Goal: Contribute content: Add original content to the website for others to see

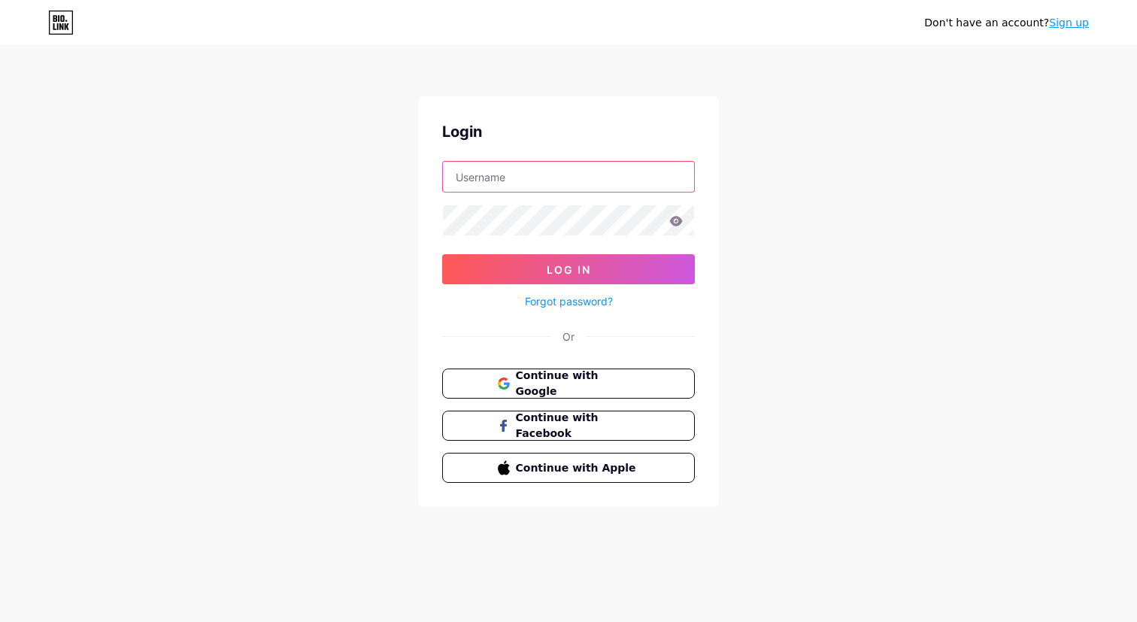
click at [532, 175] on input "text" at bounding box center [568, 177] width 251 height 30
type input "[EMAIL_ADDRESS][DOMAIN_NAME]"
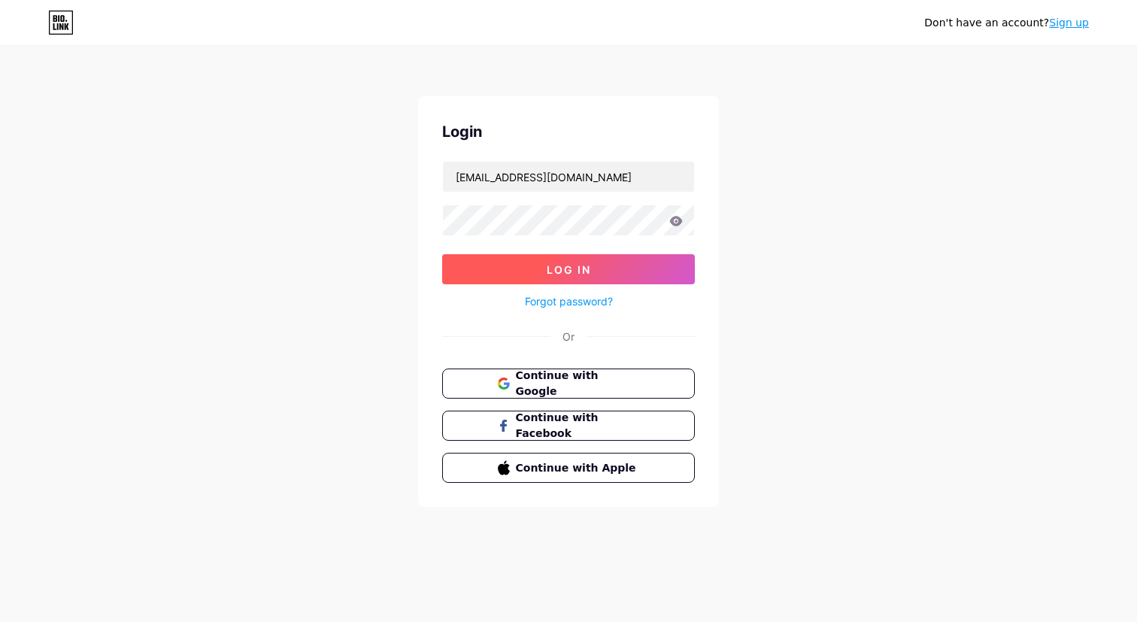
click at [553, 265] on span "Log In" at bounding box center [569, 269] width 44 height 13
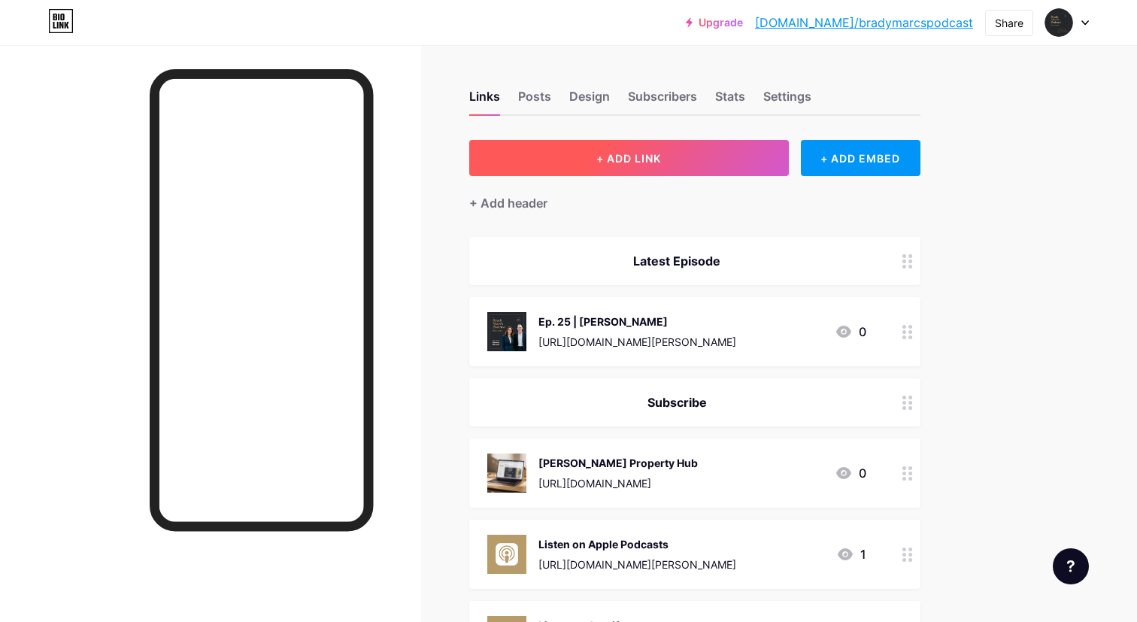
click at [670, 155] on button "+ ADD LINK" at bounding box center [629, 158] width 320 height 36
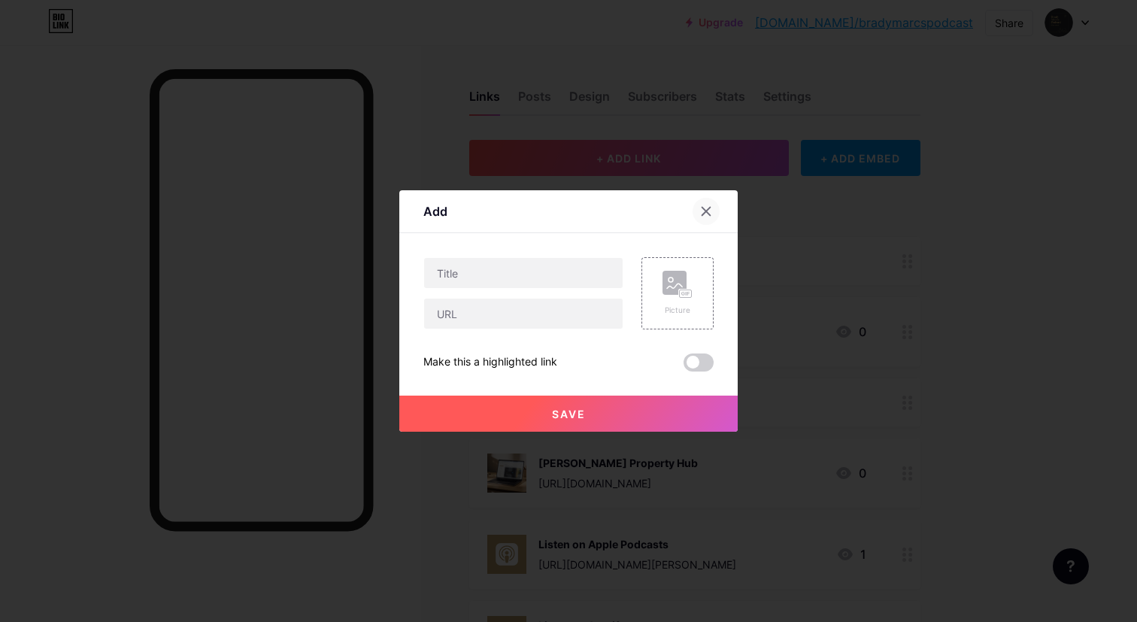
click at [700, 210] on icon at bounding box center [706, 211] width 12 height 12
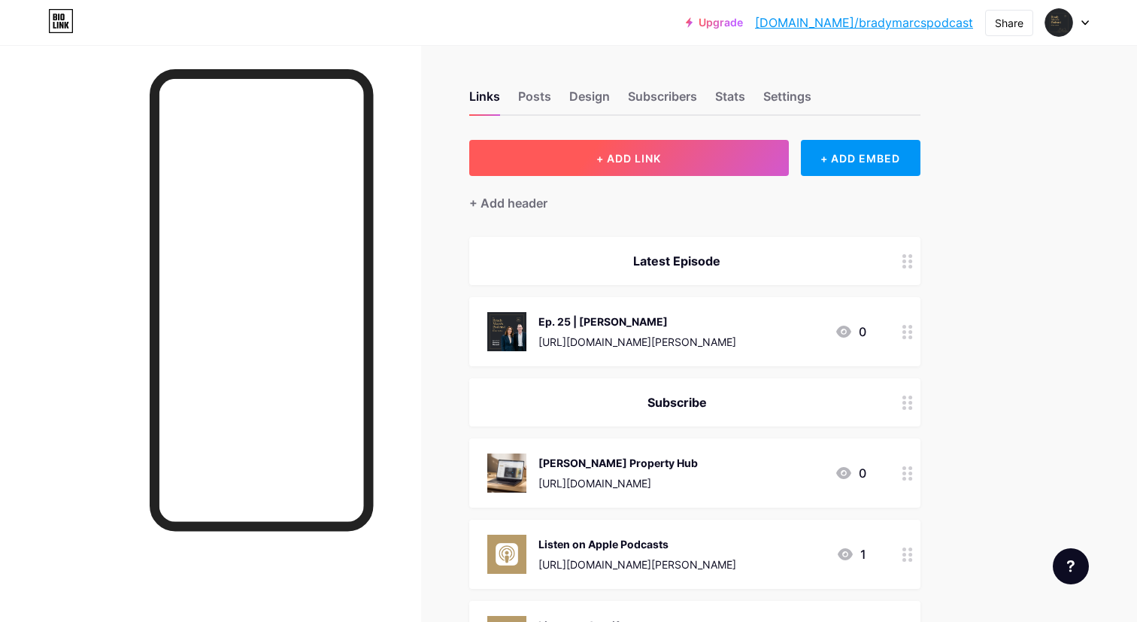
click at [620, 152] on span "+ ADD LINK" at bounding box center [628, 158] width 65 height 13
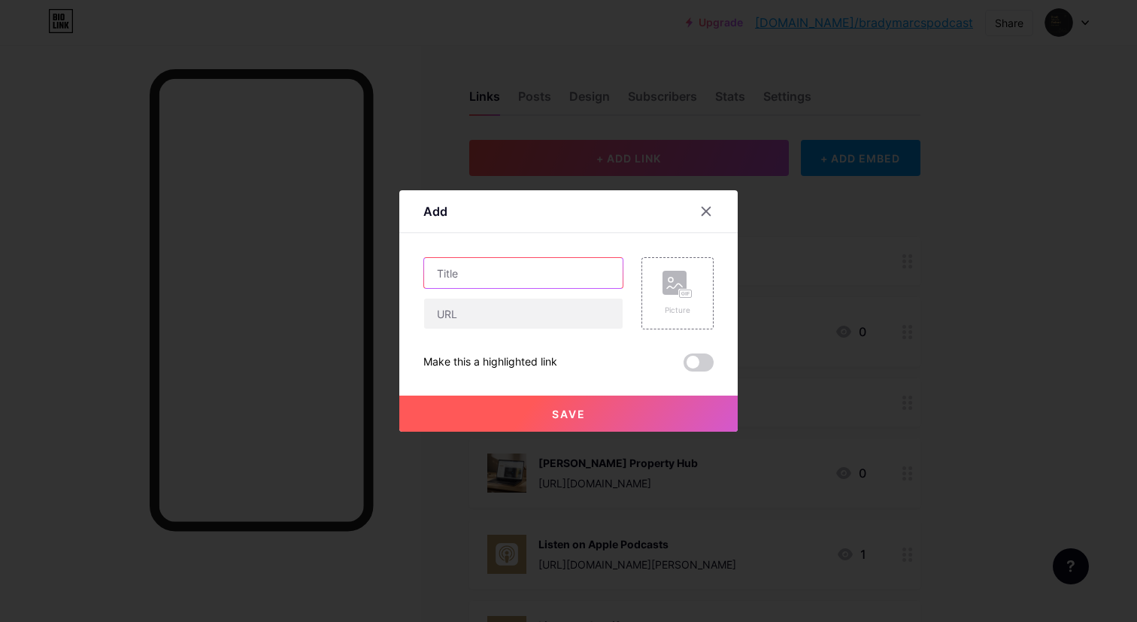
click at [549, 262] on input "text" at bounding box center [523, 273] width 199 height 30
type input "Ep. 6 | [PERSON_NAME]"
click at [542, 307] on input "text" at bounding box center [523, 314] width 199 height 30
paste input "🔗 Watch or listen on your favourite platform: [URL][DOMAIN_NAME][PERSON_NAME]"
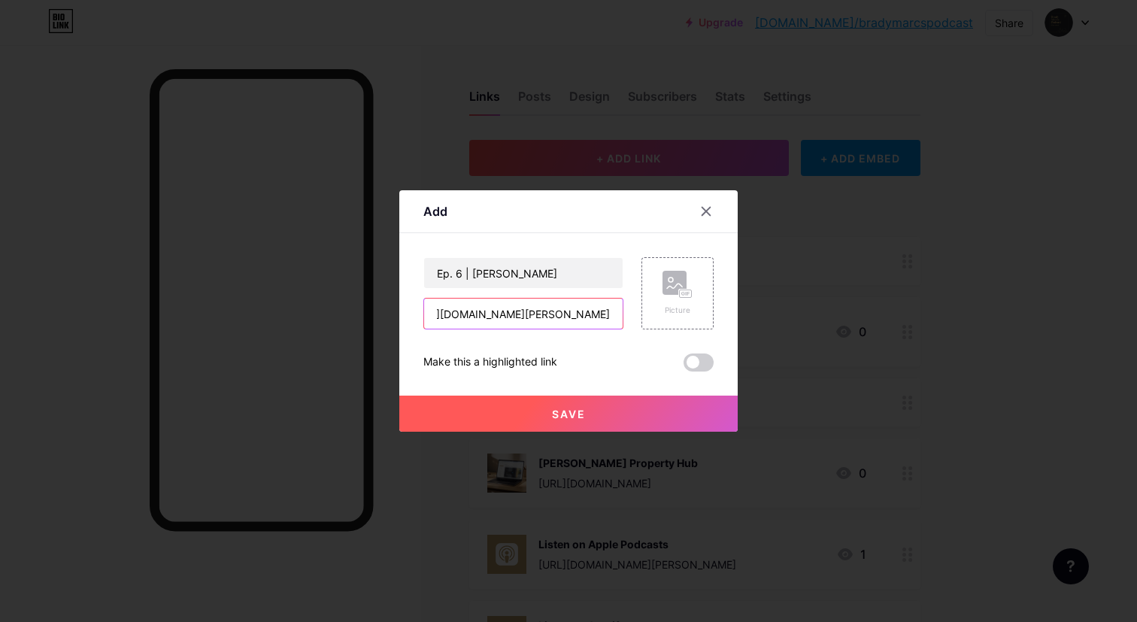
type input "🔗 Watch or listen on your favourite platform: [URL][DOMAIN_NAME][PERSON_NAME]"
click at [681, 268] on div "Picture" at bounding box center [678, 293] width 72 height 72
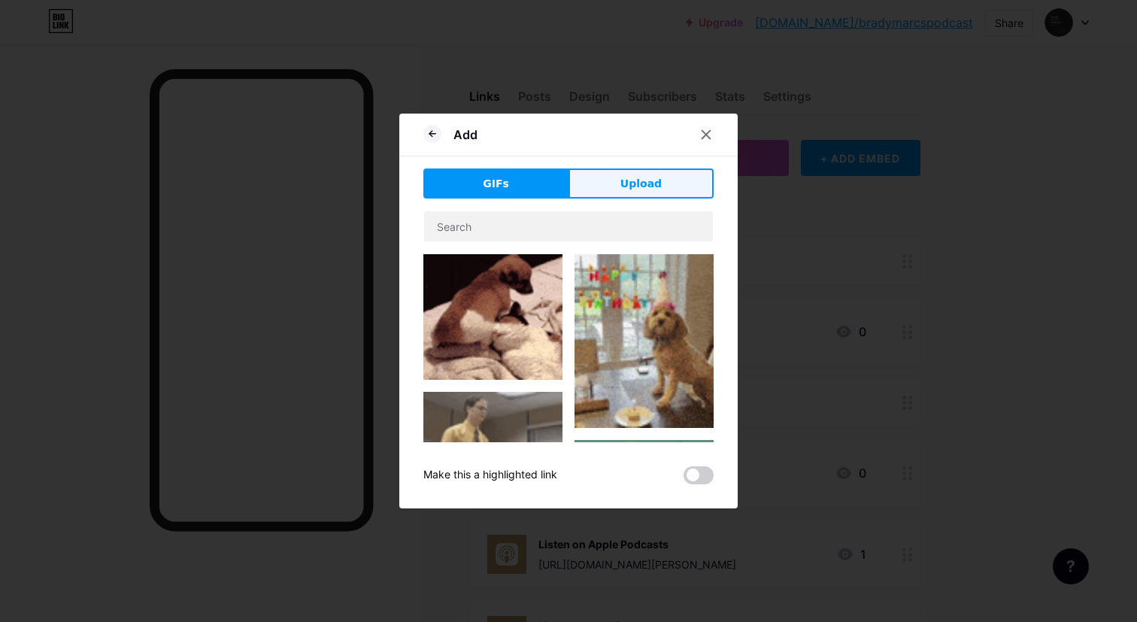
click at [624, 178] on span "Upload" at bounding box center [640, 184] width 41 height 16
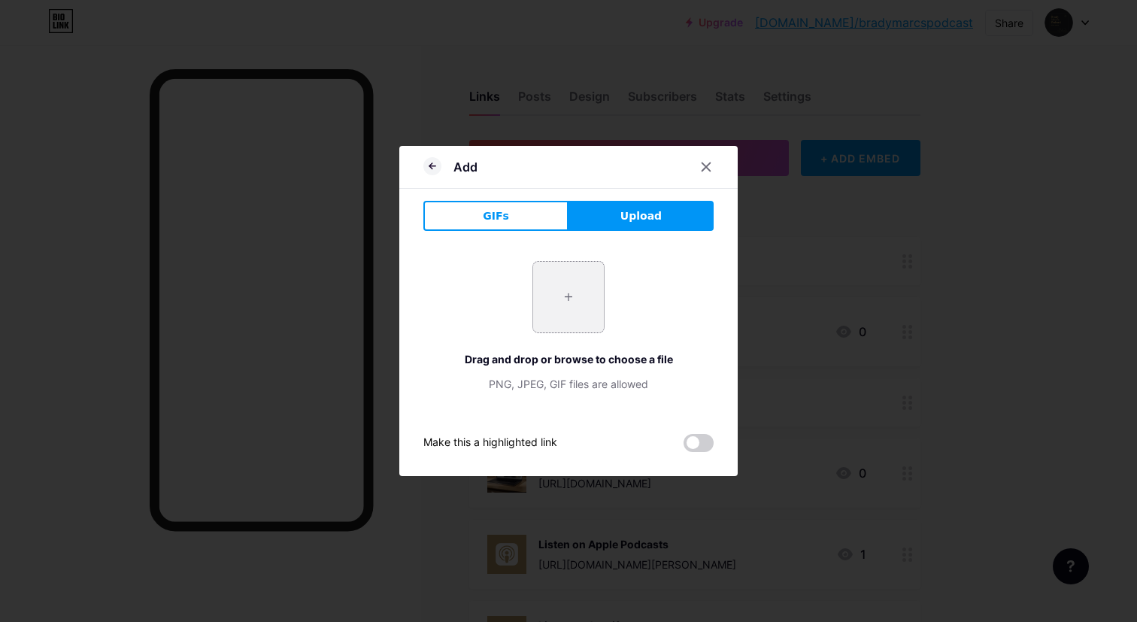
click at [563, 311] on input "file" at bounding box center [568, 297] width 71 height 71
type input "C:\fakepath\Episode 6 - [PERSON_NAME] (2).jpg"
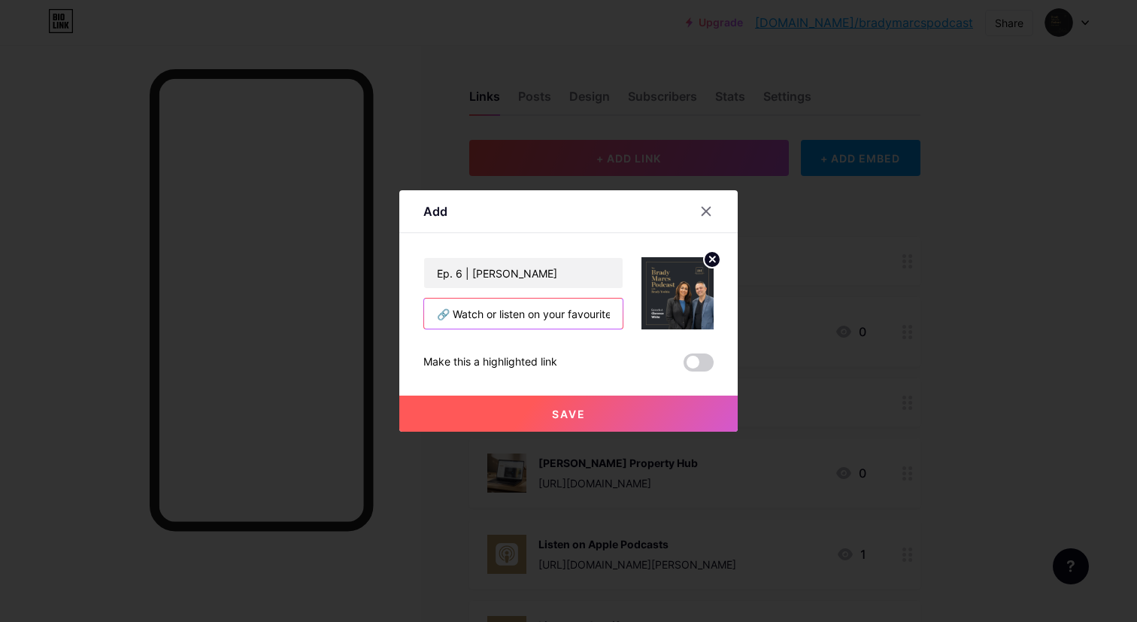
click at [572, 309] on input "🔗 Watch or listen on your favourite platform: [URL][DOMAIN_NAME][PERSON_NAME]" at bounding box center [523, 314] width 199 height 30
click at [452, 315] on input "🔗 Watch or listen on your favourite platform: [URL][DOMAIN_NAME][PERSON_NAME]" at bounding box center [523, 314] width 199 height 30
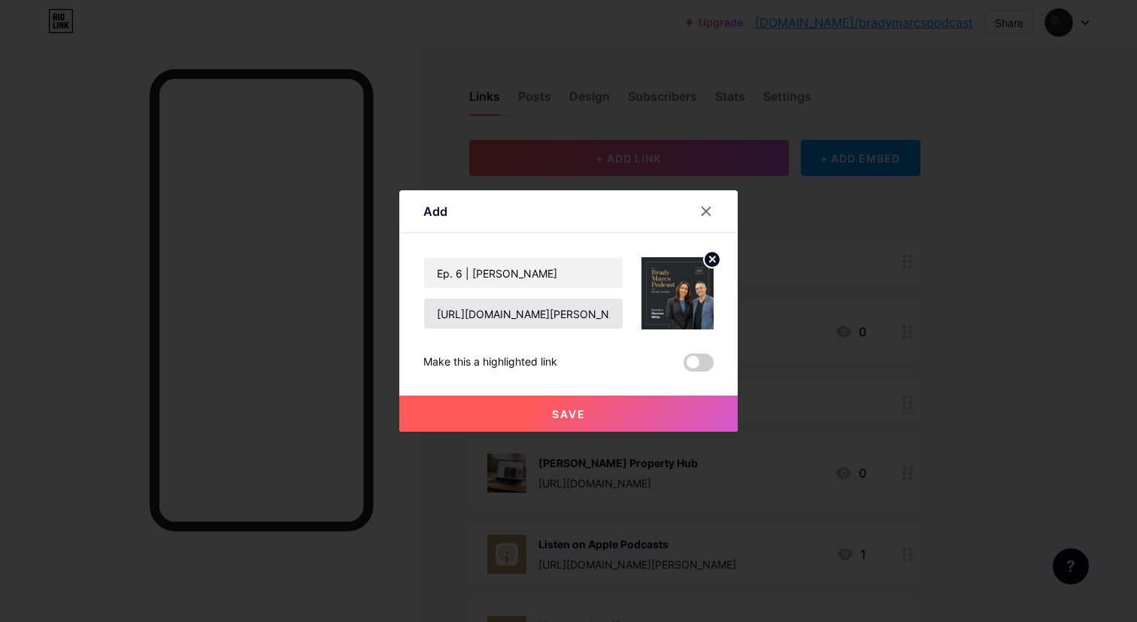
scroll to position [0, 115]
type input "[URL][DOMAIN_NAME][PERSON_NAME]"
click at [536, 411] on button "Save" at bounding box center [568, 414] width 338 height 36
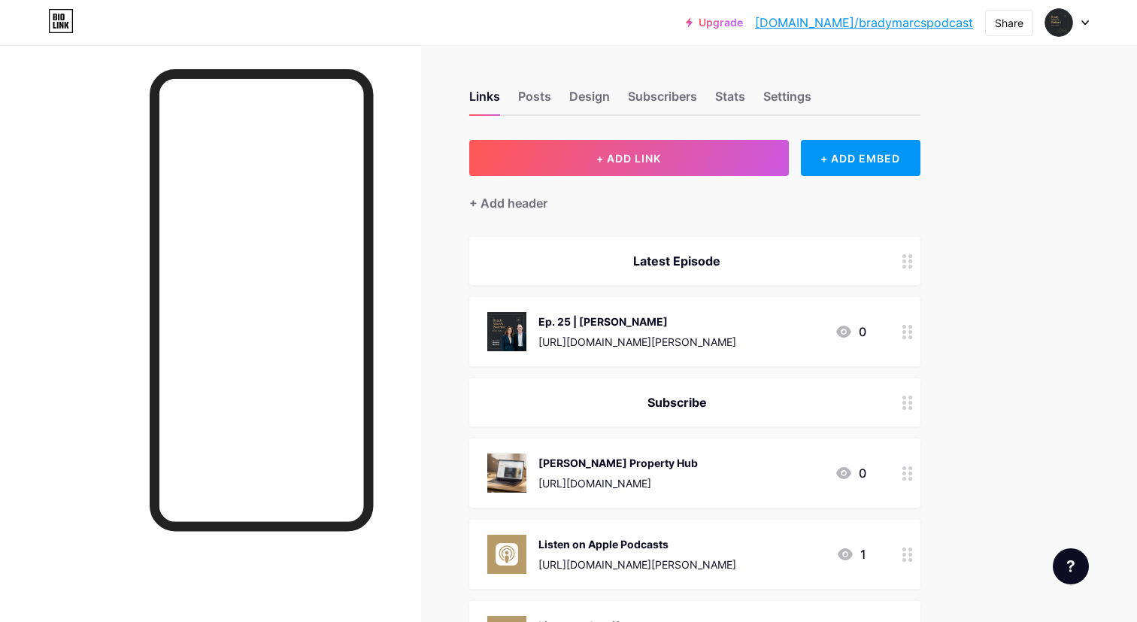
click at [1073, 32] on div at bounding box center [1067, 22] width 44 height 27
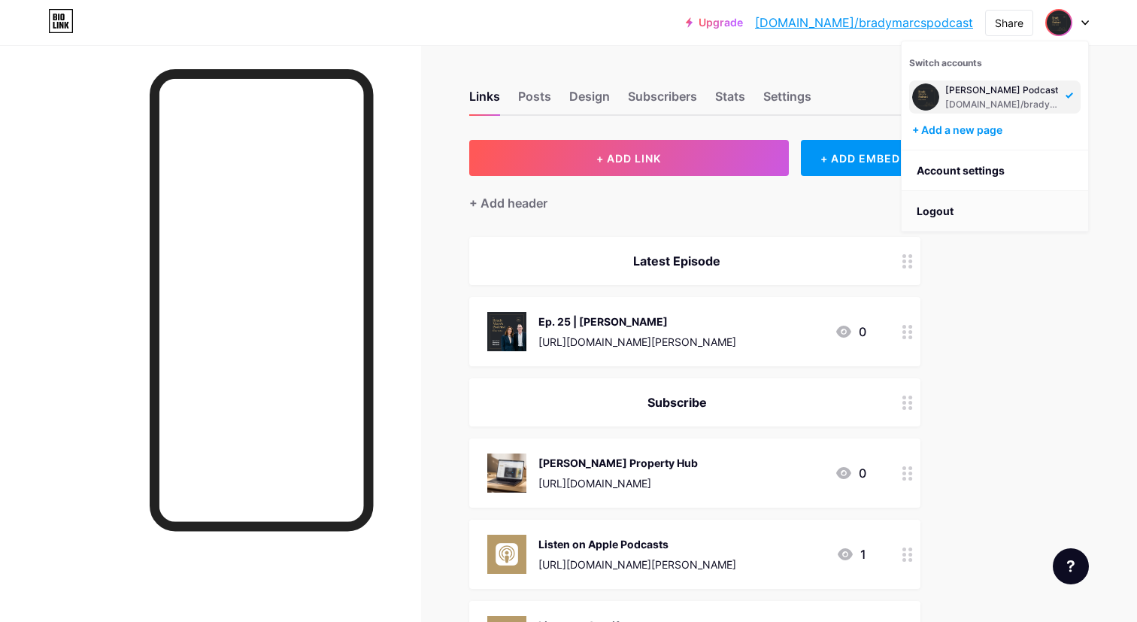
click at [1002, 212] on li "Logout" at bounding box center [995, 211] width 187 height 41
